Goal: Transaction & Acquisition: Subscribe to service/newsletter

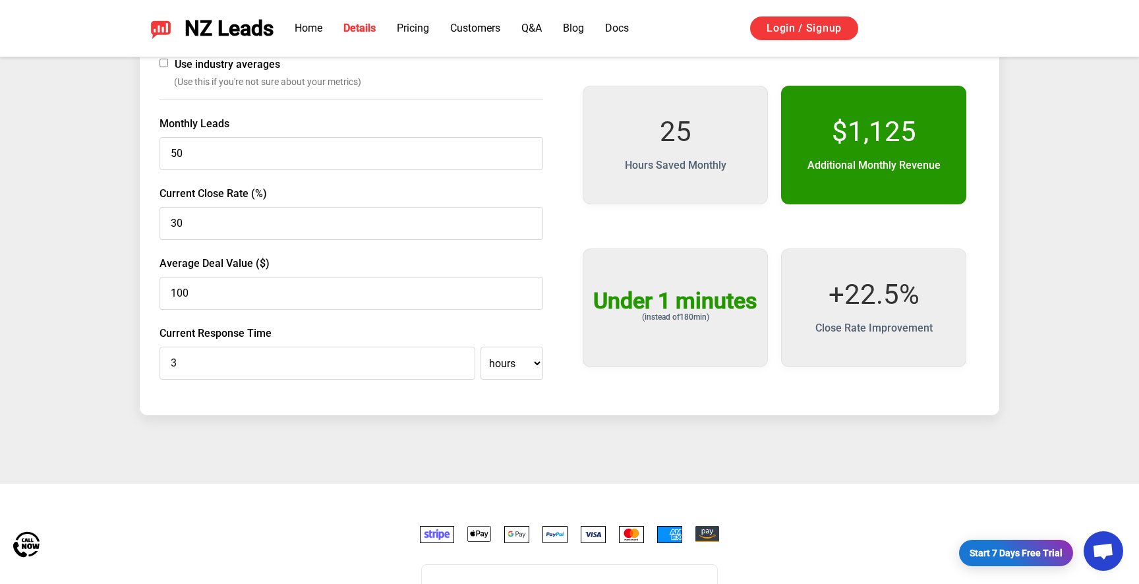
scroll to position [2210, 0]
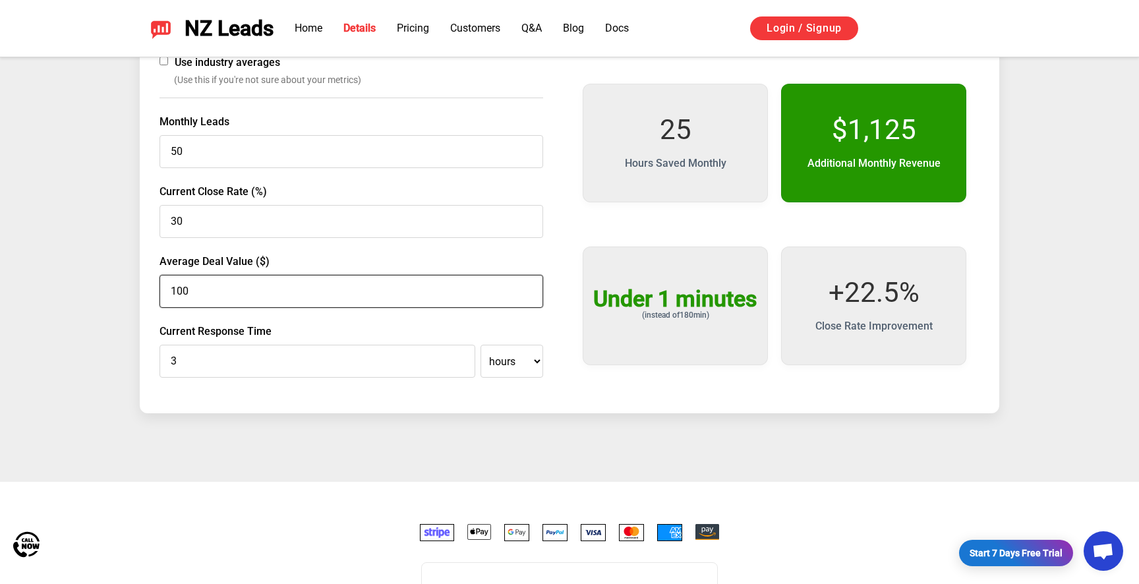
click at [360, 299] on input "100" at bounding box center [352, 291] width 384 height 33
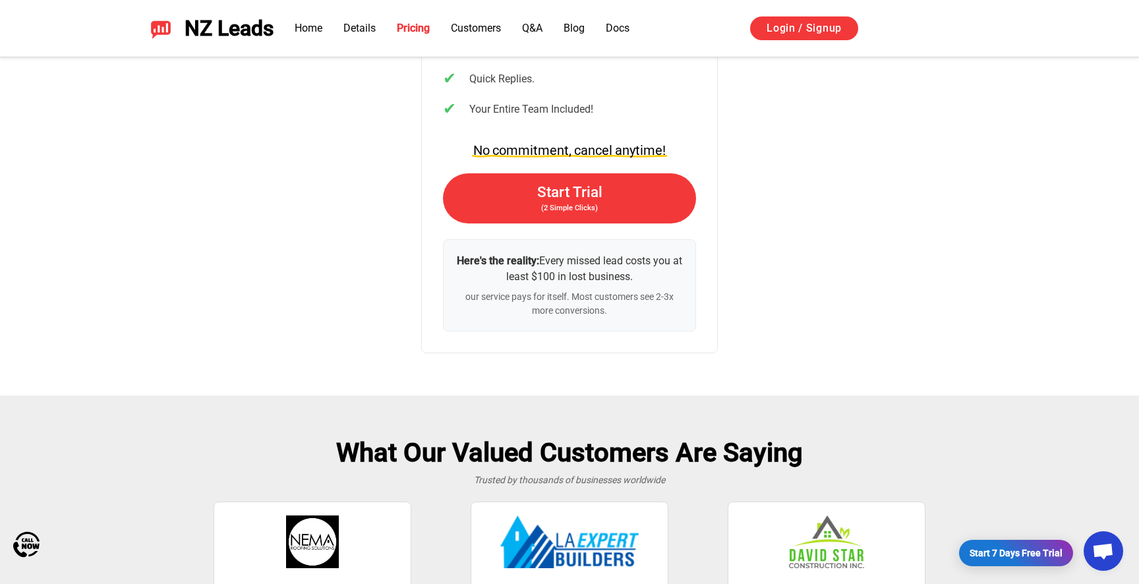
scroll to position [2947, 0]
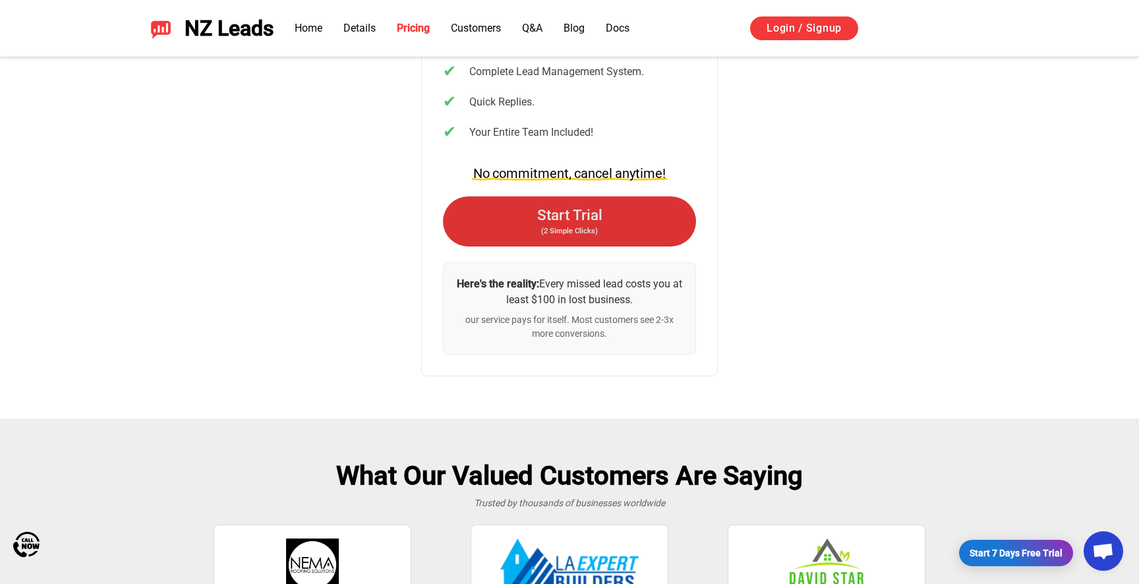
type input "450"
click at [484, 223] on link "Start Trial (2 Simple Clicks)" at bounding box center [569, 222] width 253 height 50
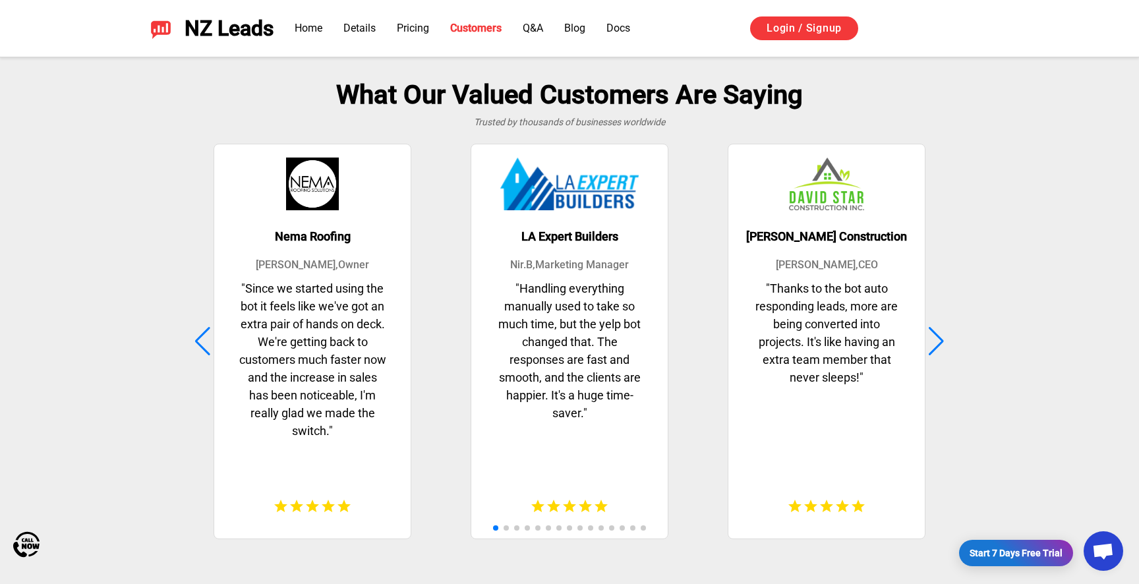
scroll to position [3327, 0]
click at [938, 330] on div at bounding box center [937, 342] width 18 height 29
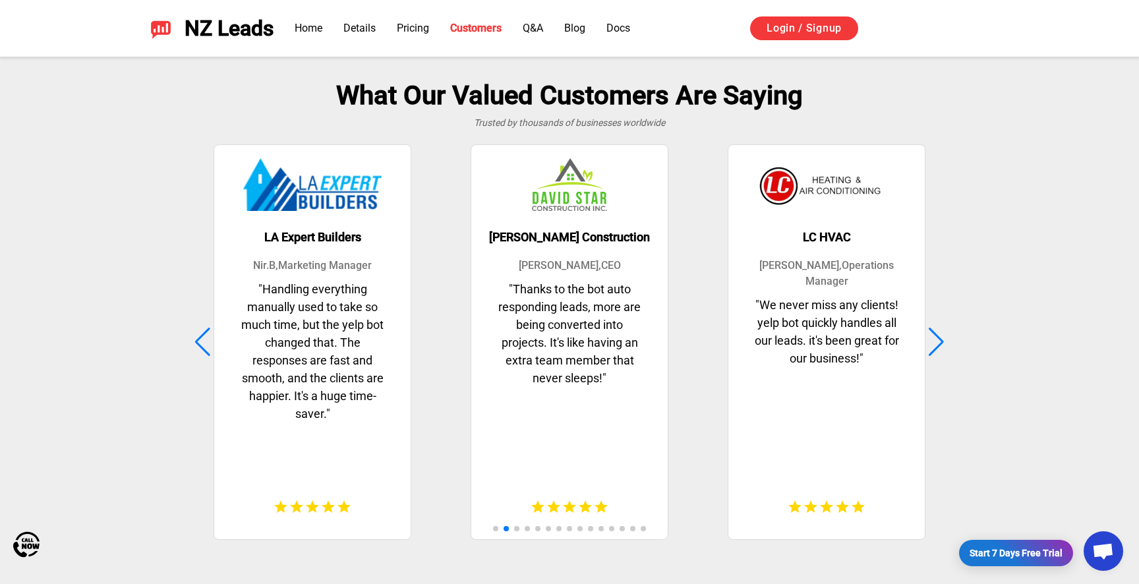
click at [939, 338] on div at bounding box center [937, 342] width 18 height 29
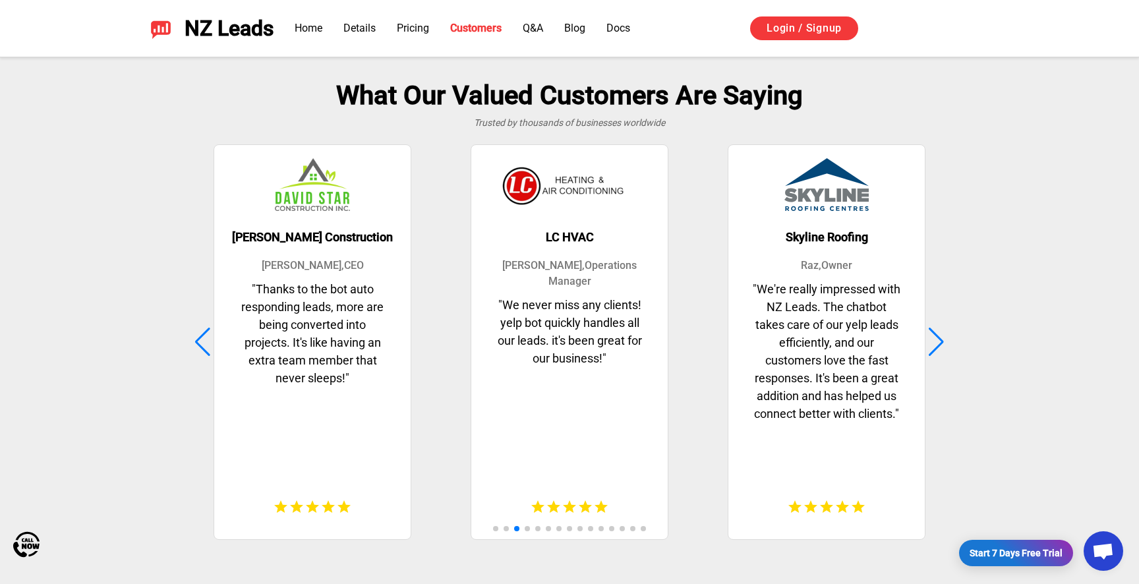
click at [937, 352] on div at bounding box center [937, 342] width 18 height 29
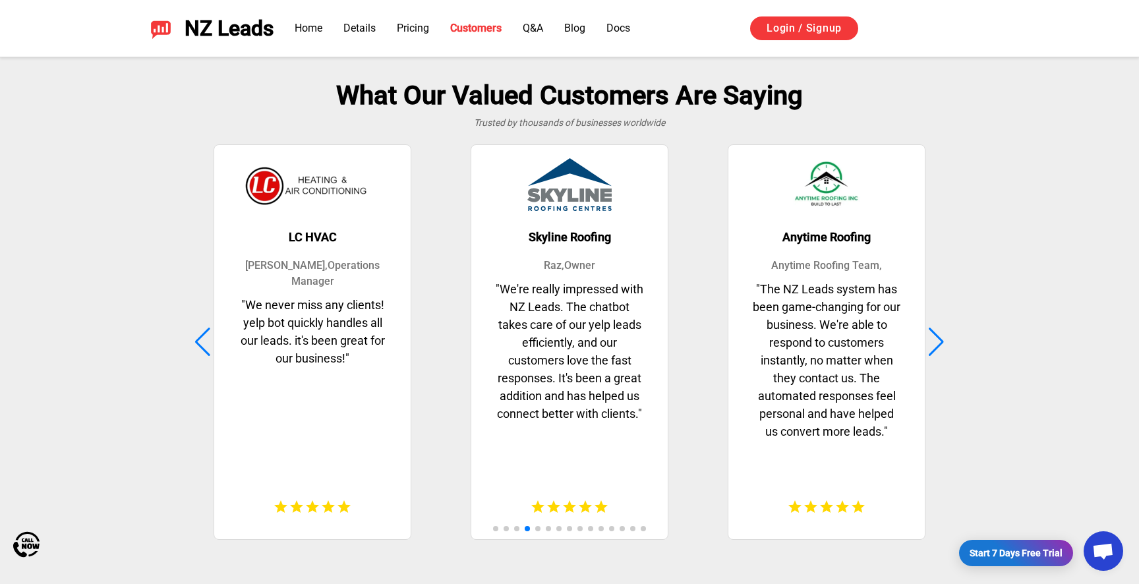
click at [937, 352] on div at bounding box center [937, 342] width 18 height 29
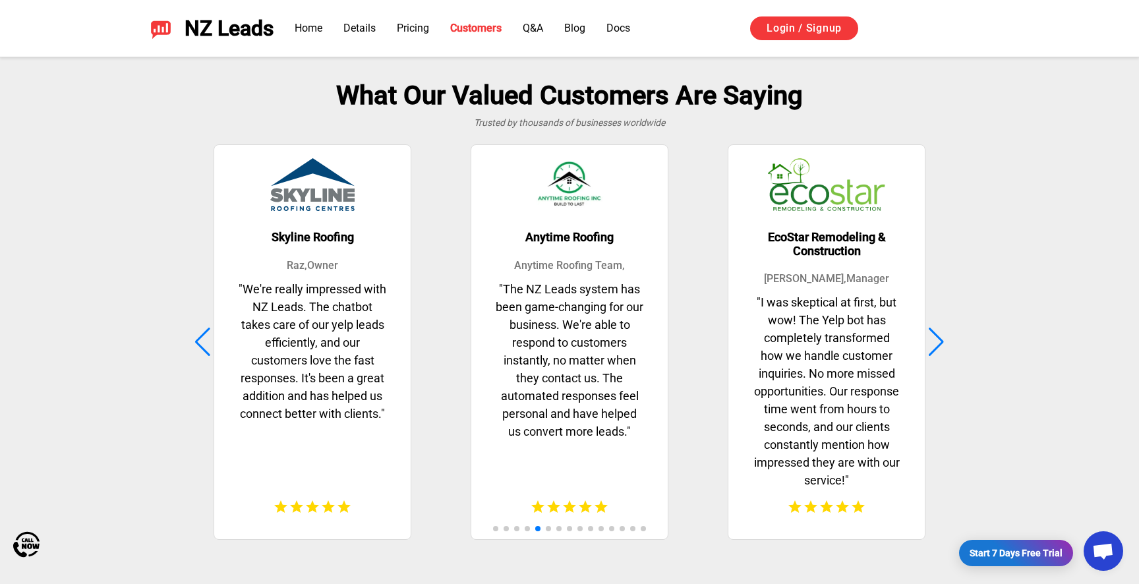
click at [936, 359] on div "EcoStar Remodeling & Construction Daisy W , Manager " I was skeptical at first,…" at bounding box center [827, 342] width 251 height 398
click at [938, 346] on div at bounding box center [937, 342] width 18 height 29
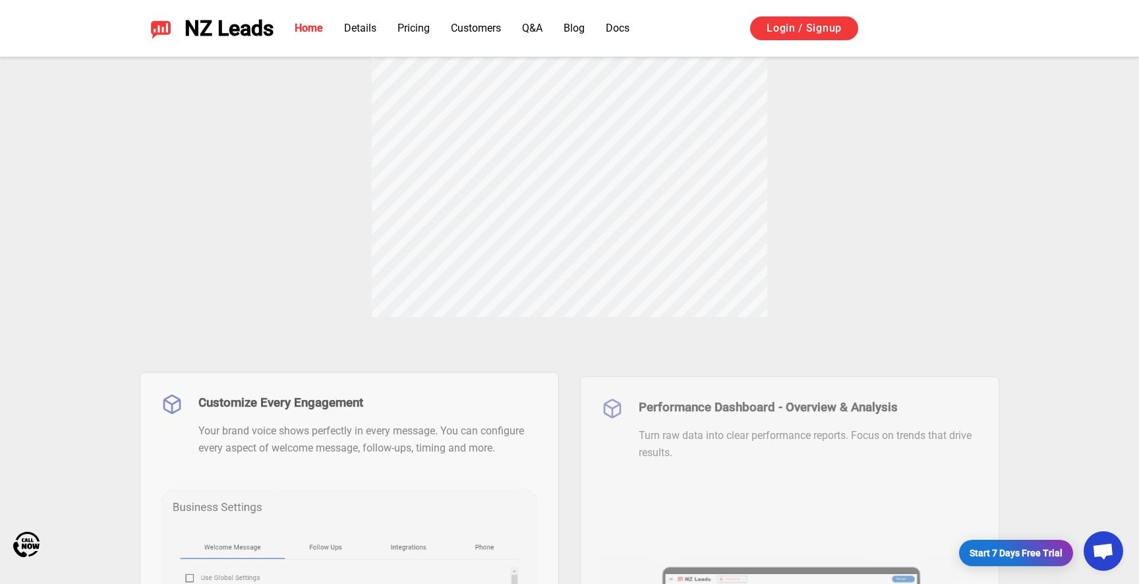
scroll to position [0, 0]
